Goal: Find specific page/section: Find specific page/section

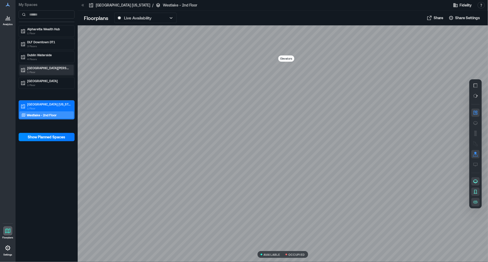
click at [39, 68] on p "[GEOGRAPHIC_DATA][PERSON_NAME]" at bounding box center [48, 68] width 43 height 4
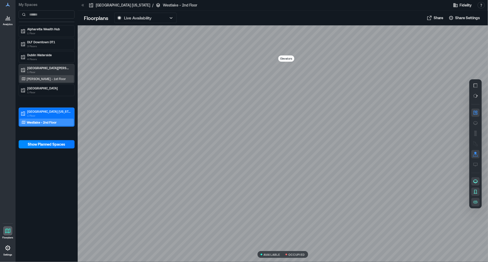
click at [38, 80] on p "[PERSON_NAME] - 1st Floor" at bounding box center [46, 79] width 39 height 4
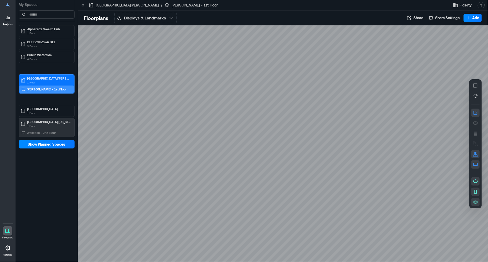
click at [50, 88] on p "[PERSON_NAME] - 1st Floor" at bounding box center [47, 89] width 40 height 4
click at [172, 16] on icon "button" at bounding box center [171, 18] width 6 height 6
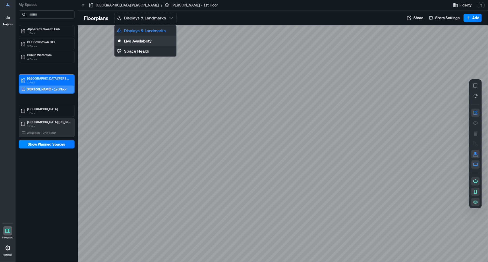
click at [150, 40] on p "Live Availability" at bounding box center [137, 41] width 27 height 6
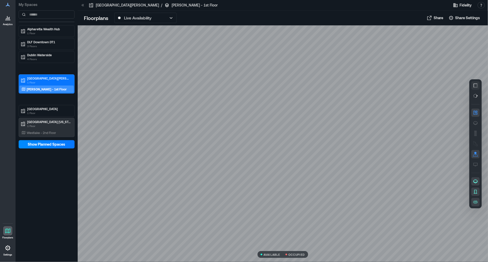
click at [477, 85] on icon "button" at bounding box center [475, 85] width 5 height 5
click at [475, 121] on icon "button" at bounding box center [475, 123] width 4 height 4
